Goal: Find specific page/section: Find specific page/section

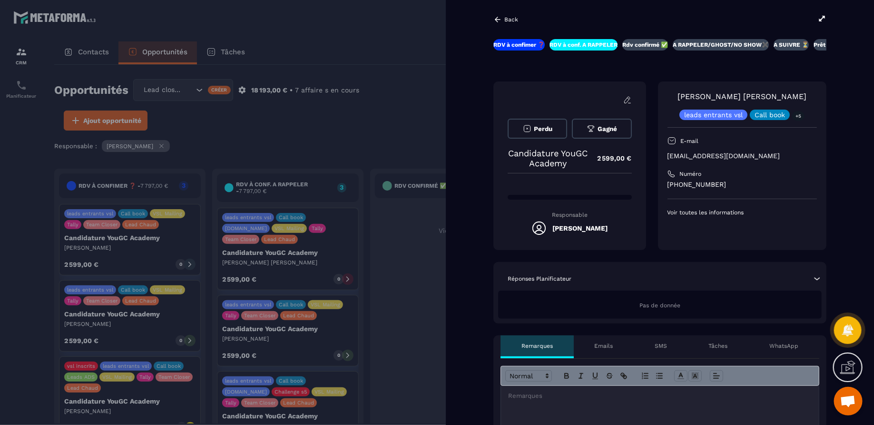
click at [436, 75] on div at bounding box center [437, 212] width 874 height 425
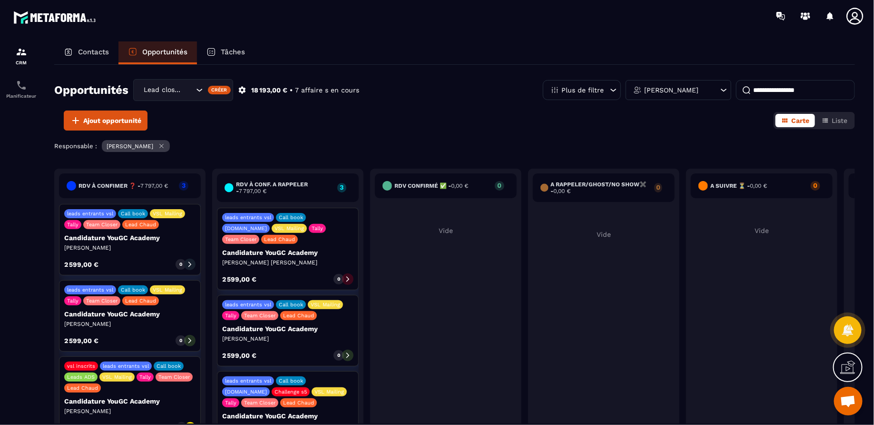
click at [304, 330] on div "leads entrants vsl Call book VSL Mailing Tally Team Closer Lead Chaud Candidatu…" at bounding box center [288, 330] width 142 height 71
click at [348, 352] on icon at bounding box center [348, 355] width 7 height 7
click at [348, 353] on icon at bounding box center [347, 355] width 3 height 5
click at [344, 330] on div "leads entrants vsl Call book VSL Mailing Tally Team Closer Lead Chaud Candidatu…" at bounding box center [288, 330] width 142 height 71
click at [347, 352] on icon at bounding box center [348, 355] width 7 height 7
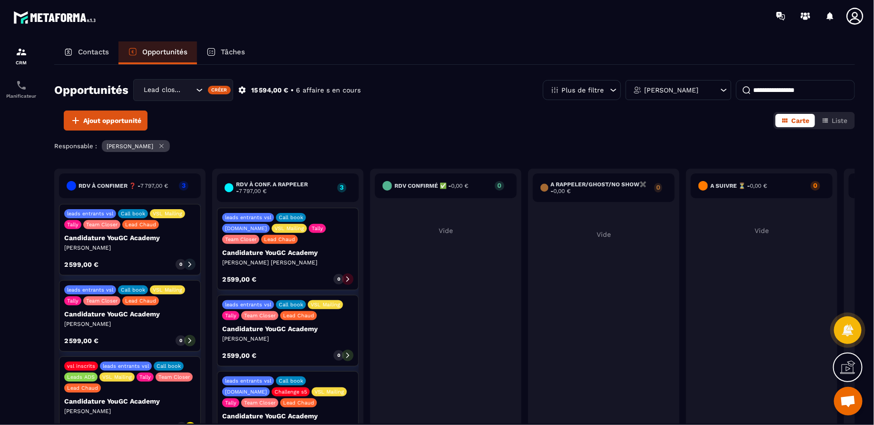
click at [302, 326] on div "leads entrants vsl Call book VSL Mailing Tally Team Closer Lead Chaud Candidatu…" at bounding box center [288, 330] width 142 height 71
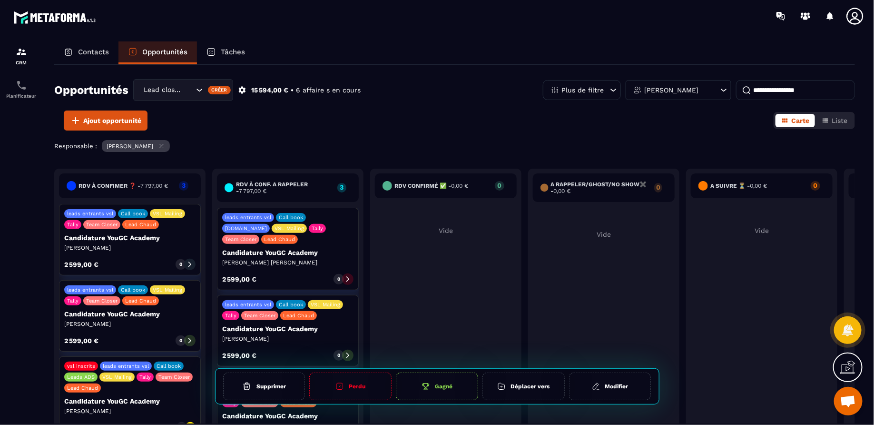
click at [351, 335] on p "[PERSON_NAME]" at bounding box center [287, 339] width 131 height 8
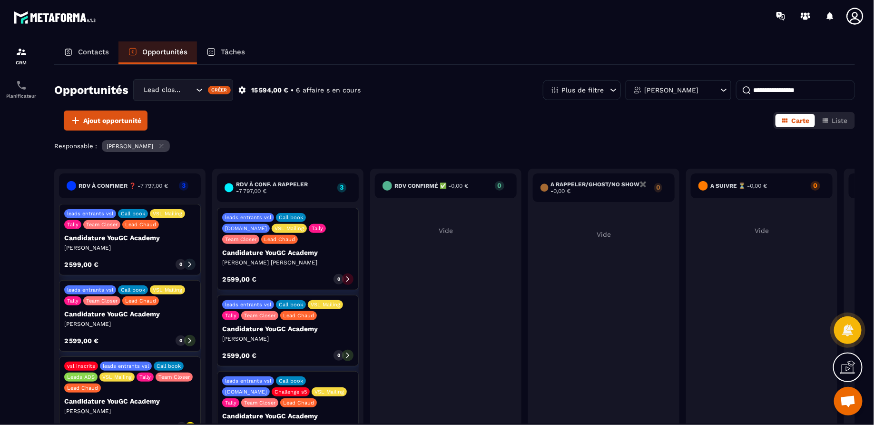
click at [313, 325] on p "Candidature YouGC Academy" at bounding box center [287, 329] width 131 height 8
